Goal: Transaction & Acquisition: Obtain resource

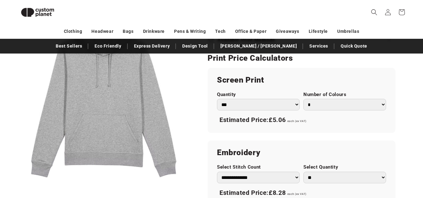
scroll to position [365, 0]
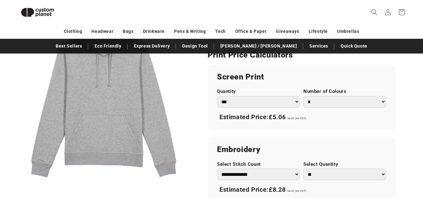
click at [320, 104] on select "* * * * * * *" at bounding box center [344, 102] width 83 height 12
select select "*"
click at [303, 96] on select "* * * * * * *" at bounding box center [344, 102] width 83 height 12
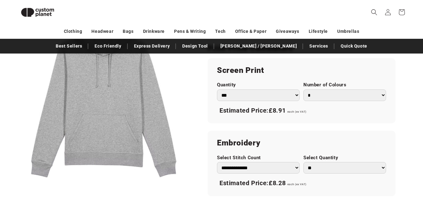
scroll to position [367, 0]
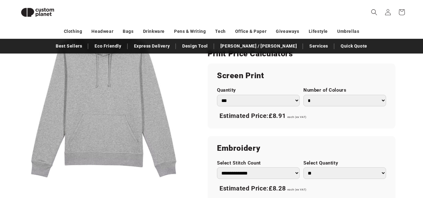
click at [210, 131] on div "**********" at bounding box center [301, 133] width 188 height 138
click at [244, 87] on label "Quantity" at bounding box center [258, 90] width 83 height 6
click at [244, 95] on select "*** *** *** **** **** **** ***** *****" at bounding box center [258, 101] width 83 height 12
click at [244, 87] on label "Quantity" at bounding box center [258, 90] width 83 height 6
click at [244, 95] on select "*** *** *** **** **** **** ***** *****" at bounding box center [258, 101] width 83 height 12
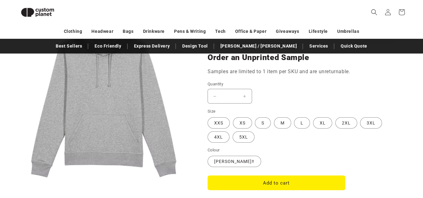
scroll to position [527, 0]
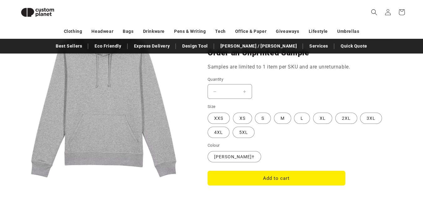
click at [263, 111] on fieldset "Size XXS Variant sold out or unavailable XS Variant sold out or unavailable S V…" at bounding box center [301, 121] width 188 height 35
click at [262, 113] on label "S Variant sold out or unavailable" at bounding box center [263, 118] width 16 height 11
click at [286, 121] on label "M Variant sold out or unavailable" at bounding box center [282, 118] width 17 height 11
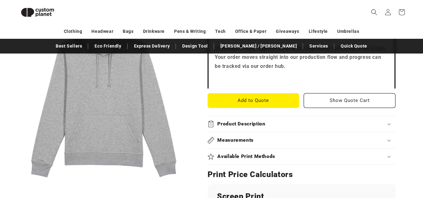
scroll to position [240, 0]
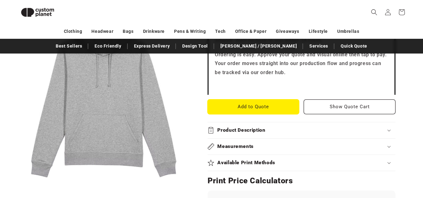
click at [273, 109] on button "Add to Quote" at bounding box center [253, 106] width 92 height 15
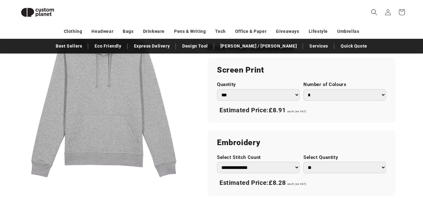
scroll to position [372, 0]
drag, startPoint x: 260, startPoint y: 92, endPoint x: 243, endPoint y: 101, distance: 19.5
click at [243, 101] on div "Screen Print Quantity *** *** *** **** **** **** ***** ***** Number of Colours …" at bounding box center [301, 90] width 188 height 65
click at [251, 95] on select "*** *** *** **** **** **** ***** *****" at bounding box center [258, 95] width 83 height 12
click at [217, 89] on select "*** *** *** **** **** **** ***** *****" at bounding box center [258, 95] width 83 height 12
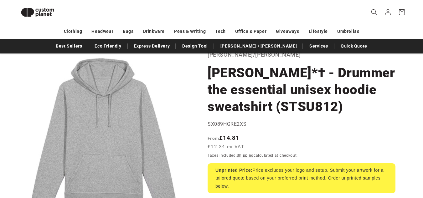
scroll to position [38, 0]
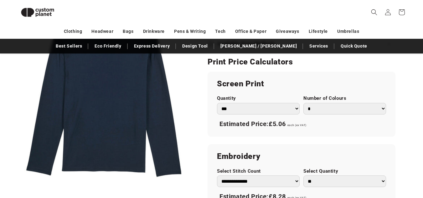
scroll to position [360, 0]
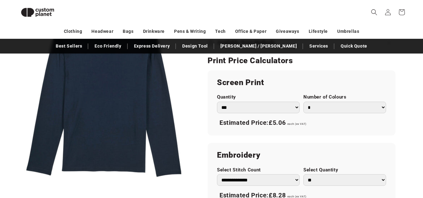
drag, startPoint x: 326, startPoint y: 107, endPoint x: 324, endPoint y: 102, distance: 5.3
click at [324, 102] on select "* * * * * * *" at bounding box center [344, 108] width 83 height 12
select select "*"
click at [303, 102] on select "* * * * * * *" at bounding box center [344, 108] width 83 height 12
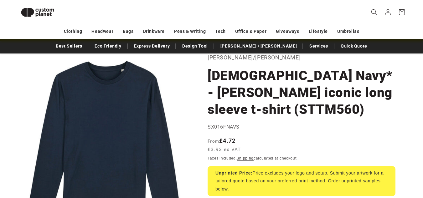
scroll to position [35, 0]
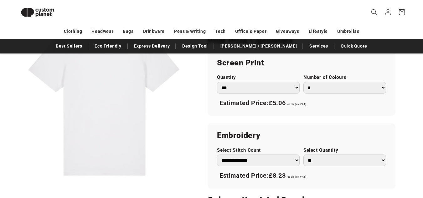
scroll to position [363, 0]
drag, startPoint x: 314, startPoint y: 90, endPoint x: 301, endPoint y: 98, distance: 15.3
click at [301, 98] on div "Estimated Price: £5.06 each (ex VAT)" at bounding box center [301, 102] width 169 height 13
click at [321, 90] on select "* * * * * * *" at bounding box center [344, 88] width 83 height 12
click at [303, 82] on select "* * * * * * *" at bounding box center [344, 88] width 83 height 12
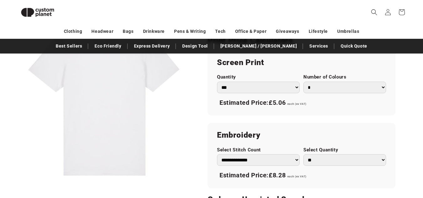
click at [318, 88] on select "* * * * * * *" at bounding box center [344, 88] width 83 height 12
select select "*"
click at [303, 82] on select "* * * * * * *" at bounding box center [344, 88] width 83 height 12
click at [297, 114] on div "Screen Print Quantity *** *** *** **** **** **** ***** ***** Number of Colours …" at bounding box center [301, 82] width 188 height 65
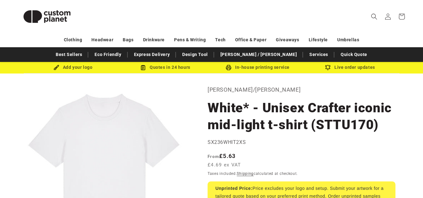
scroll to position [12, 0]
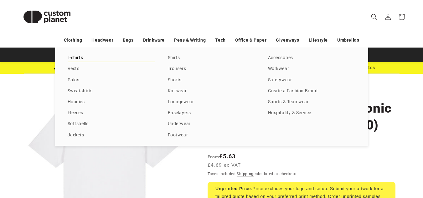
click at [74, 54] on link "T-shirts" at bounding box center [112, 58] width 88 height 8
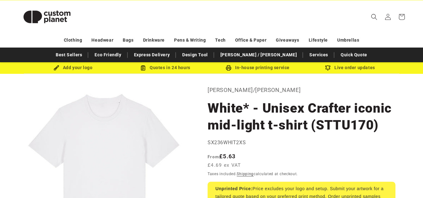
click at [151, 59] on div "Best Sellers Eco Friendly Express Delivery Design Tool Stanley / Stella Service…" at bounding box center [211, 54] width 375 height 11
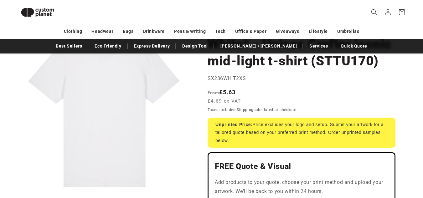
scroll to position [67, 0]
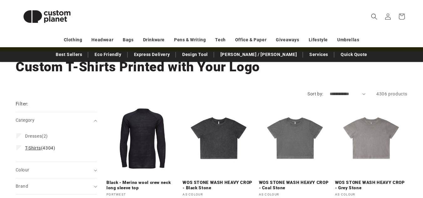
scroll to position [35, 0]
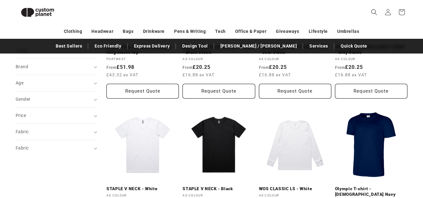
scroll to position [164, 0]
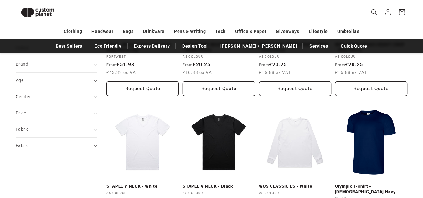
click at [23, 93] on summary "Gender (0)" at bounding box center [56, 97] width 81 height 16
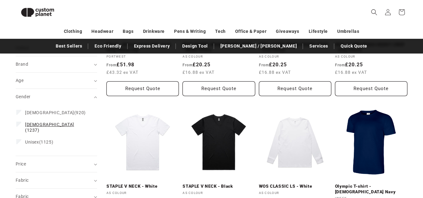
click at [31, 126] on span "Male" at bounding box center [49, 124] width 49 height 5
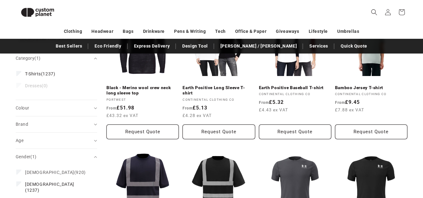
scroll to position [119, 0]
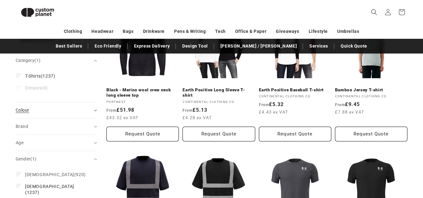
click at [40, 109] on div "Colour (0)" at bounding box center [54, 110] width 76 height 7
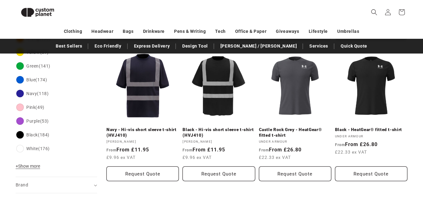
scroll to position [222, 0]
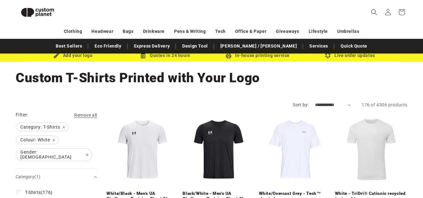
scroll to position [27, 0]
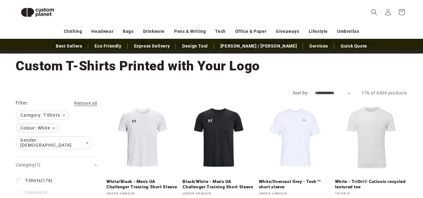
click at [331, 92] on select "**********" at bounding box center [333, 93] width 36 height 7
select select "**********"
click at [315, 90] on select "**********" at bounding box center [333, 93] width 36 height 7
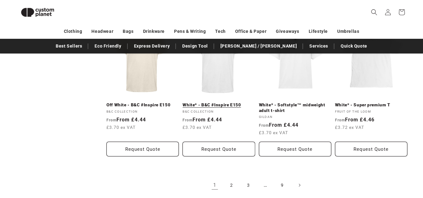
scroll to position [667, 0]
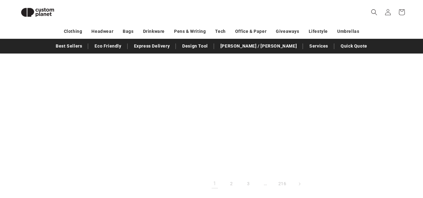
scroll to position [35, 0]
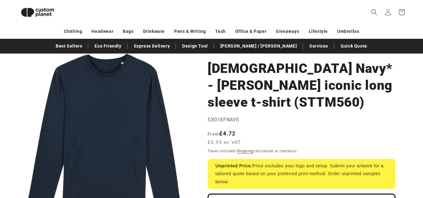
scroll to position [43, 0]
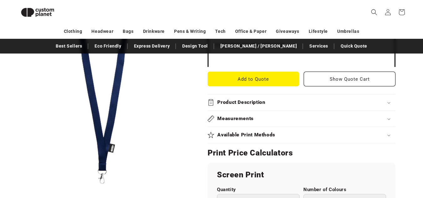
scroll to position [304, 0]
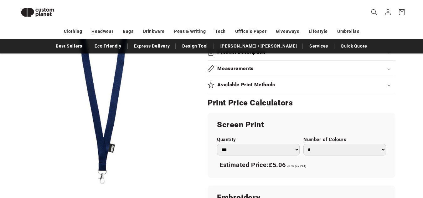
drag, startPoint x: 327, startPoint y: 128, endPoint x: 358, endPoint y: 109, distance: 36.1
drag, startPoint x: 358, startPoint y: 109, endPoint x: 384, endPoint y: 101, distance: 26.8
drag, startPoint x: 384, startPoint y: 101, endPoint x: 407, endPoint y: 102, distance: 23.2
click at [407, 102] on div "Unbranded [PERSON_NAME] recycled PET lanyard with breakaway closure - Navy [PER…" at bounding box center [299, 93] width 215 height 618
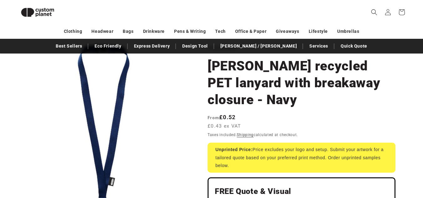
scroll to position [45, 0]
